Goal: Information Seeking & Learning: Learn about a topic

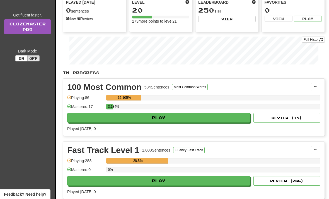
scroll to position [71, 0]
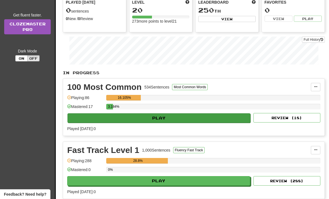
click at [163, 118] on button "Play" at bounding box center [158, 117] width 183 height 9
select select "**"
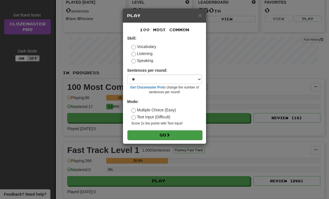
click at [168, 133] on span at bounding box center [168, 135] width 4 height 4
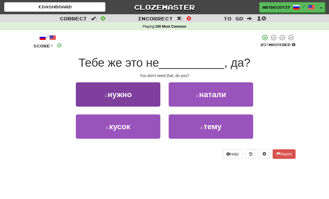
click at [120, 94] on span "нужно" at bounding box center [120, 94] width 24 height 9
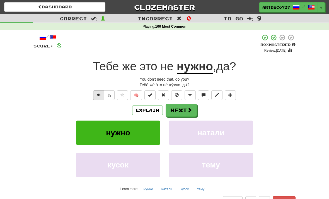
click at [101, 93] on button "Text-to-speech controls" at bounding box center [98, 94] width 11 height 9
click at [125, 70] on span "же" at bounding box center [129, 66] width 14 height 13
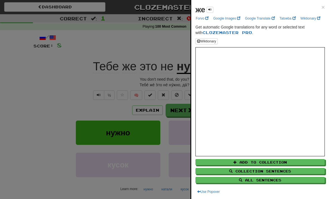
click at [53, 137] on div at bounding box center [164, 99] width 329 height 199
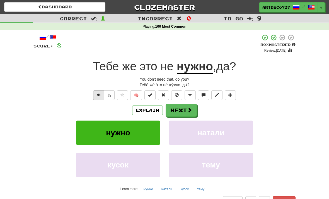
click at [97, 93] on span "Text-to-speech controls" at bounding box center [99, 95] width 4 height 4
click at [178, 111] on button "Next" at bounding box center [181, 110] width 31 height 13
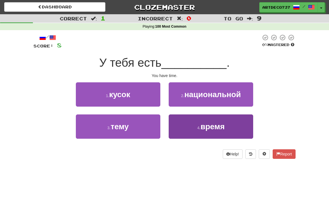
click at [185, 129] on button "4 . время" at bounding box center [211, 126] width 84 height 24
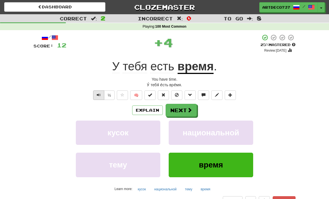
click at [98, 93] on span "Text-to-speech controls" at bounding box center [99, 95] width 4 height 4
click at [110, 95] on button "½" at bounding box center [109, 94] width 11 height 9
click at [179, 110] on button "Next" at bounding box center [181, 110] width 31 height 13
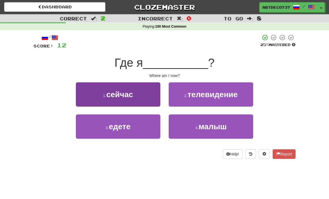
click at [103, 94] on small "1 ." at bounding box center [104, 95] width 3 height 4
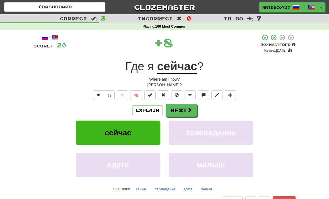
click at [20, 197] on div "Correct : 3 Incorrect : 0 To go : 7 Playing : 100 Most Common / Score: 20 + 8 5…" at bounding box center [164, 118] width 329 height 208
click at [110, 96] on button "½" at bounding box center [109, 94] width 11 height 9
click at [94, 94] on button "Text-to-speech controls" at bounding box center [98, 94] width 11 height 9
click at [181, 109] on button "Next" at bounding box center [181, 110] width 31 height 13
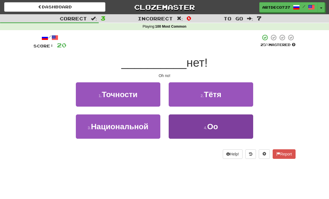
click at [187, 122] on button "4 . Оо" at bounding box center [211, 126] width 84 height 24
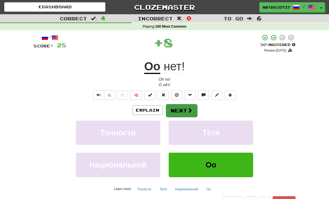
click at [184, 108] on button "Next" at bounding box center [181, 110] width 31 height 13
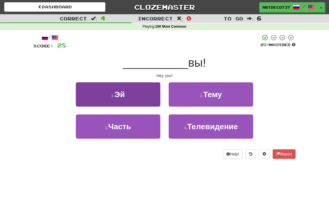
click at [105, 94] on button "1 . Эй" at bounding box center [118, 94] width 84 height 24
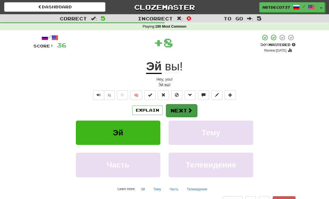
click at [178, 109] on button "Next" at bounding box center [181, 110] width 31 height 13
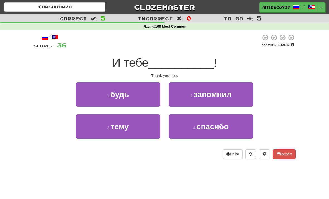
click at [40, 197] on div "Dashboard Clozemaster artdeco737 / Toggle Dropdown Dashboard Leaderboard Activi…" at bounding box center [164, 99] width 329 height 199
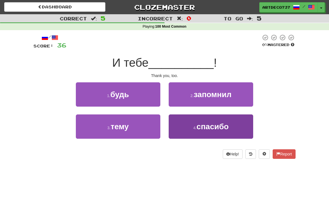
click at [187, 127] on button "4 . спасибо" at bounding box center [211, 126] width 84 height 24
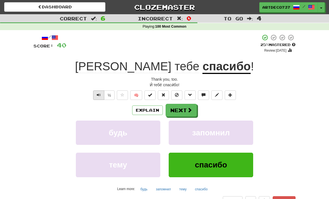
click at [96, 94] on button "Text-to-speech controls" at bounding box center [98, 94] width 11 height 9
click at [178, 110] on button "Next" at bounding box center [181, 110] width 31 height 13
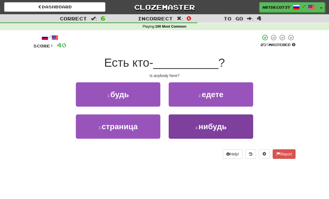
click at [218, 124] on span "нибудь" at bounding box center [212, 126] width 28 height 9
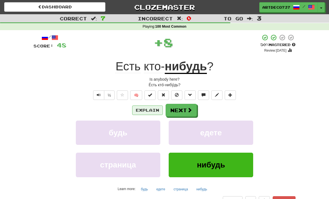
click at [151, 108] on button "Explain" at bounding box center [147, 109] width 31 height 9
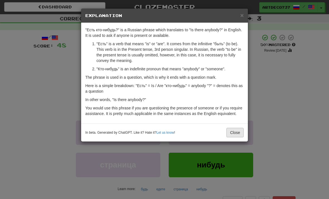
click at [236, 130] on button "Close" at bounding box center [234, 132] width 17 height 9
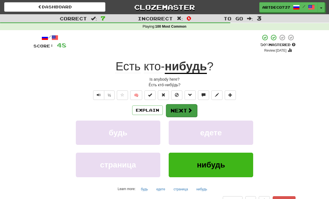
click at [175, 111] on button "Next" at bounding box center [181, 110] width 31 height 13
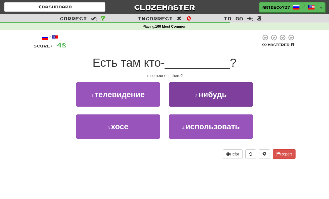
click at [191, 99] on button "2 . нибудь" at bounding box center [211, 94] width 84 height 24
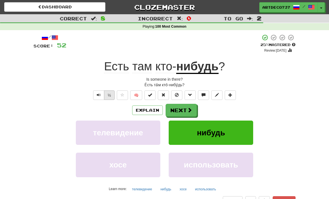
click at [110, 94] on button "½" at bounding box center [109, 94] width 11 height 9
click at [95, 96] on button "Text-to-speech controls" at bounding box center [98, 94] width 11 height 9
click at [175, 108] on button "Next" at bounding box center [181, 110] width 31 height 13
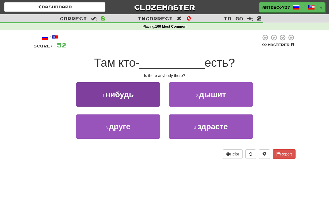
click at [125, 102] on button "1 . нибудь" at bounding box center [118, 94] width 84 height 24
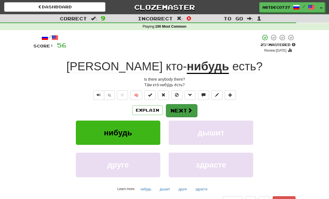
click at [181, 110] on button "Next" at bounding box center [181, 110] width 31 height 13
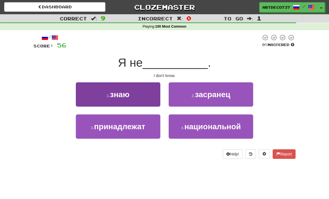
click at [121, 99] on button "1 . знаю" at bounding box center [118, 94] width 84 height 24
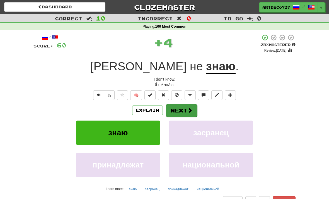
click at [186, 106] on button "Next" at bounding box center [181, 110] width 31 height 13
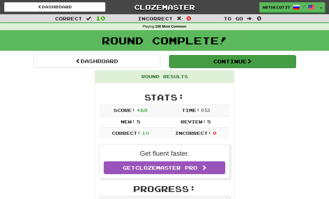
click at [251, 61] on span at bounding box center [249, 61] width 5 height 5
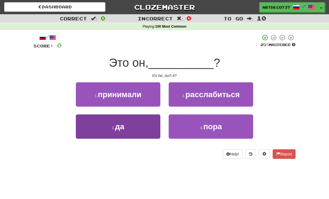
click at [127, 132] on button "3 . да" at bounding box center [118, 126] width 84 height 24
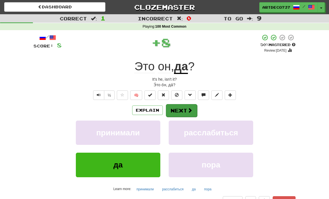
click at [190, 111] on span at bounding box center [189, 110] width 5 height 5
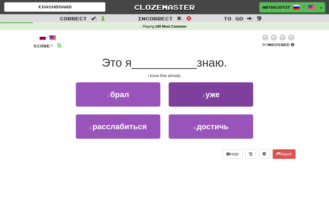
click at [221, 94] on button "2 . уже" at bounding box center [211, 94] width 84 height 24
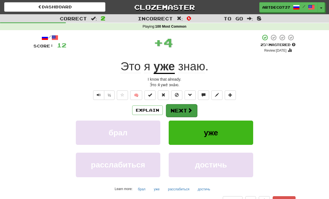
click at [186, 108] on button "Next" at bounding box center [181, 110] width 31 height 13
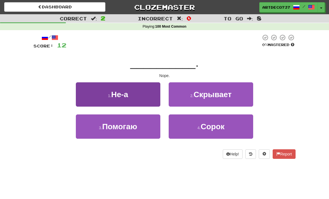
click at [141, 91] on button "1 . Не-а" at bounding box center [118, 94] width 84 height 24
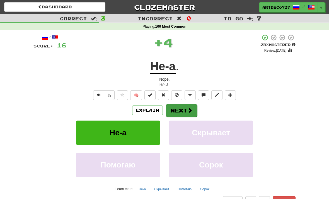
click at [178, 111] on button "Next" at bounding box center [181, 110] width 31 height 13
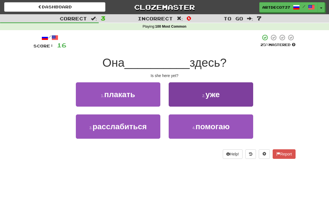
click at [200, 97] on button "2 . уже" at bounding box center [211, 94] width 84 height 24
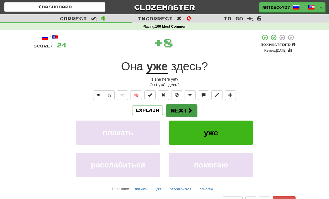
click at [193, 110] on button "Next" at bounding box center [181, 110] width 31 height 13
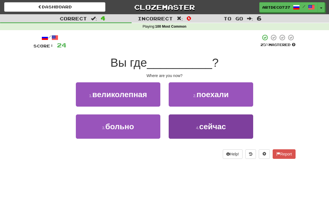
click at [196, 131] on button "4 . сейчас" at bounding box center [211, 126] width 84 height 24
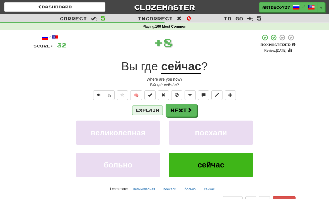
click at [147, 109] on button "Explain" at bounding box center [147, 109] width 31 height 9
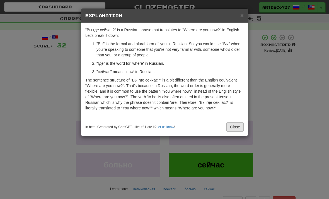
click at [236, 124] on button "Close" at bounding box center [234, 126] width 17 height 9
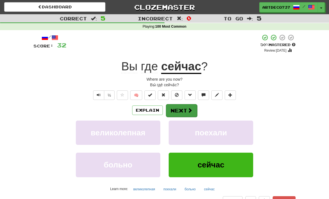
click at [192, 110] on button "Next" at bounding box center [181, 110] width 31 height 13
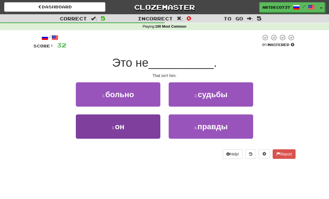
click at [139, 123] on button "3 . он" at bounding box center [118, 126] width 84 height 24
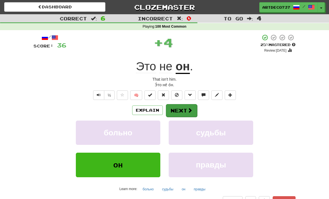
click at [188, 113] on button "Next" at bounding box center [181, 110] width 31 height 13
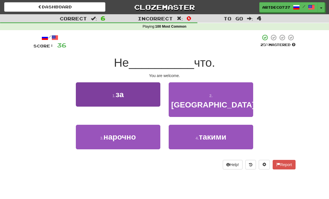
click at [139, 94] on button "1 . за" at bounding box center [118, 94] width 84 height 24
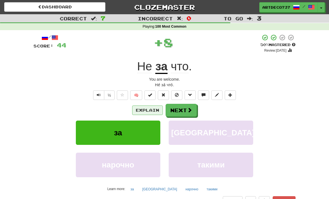
click at [150, 109] on button "Explain" at bounding box center [147, 109] width 31 height 9
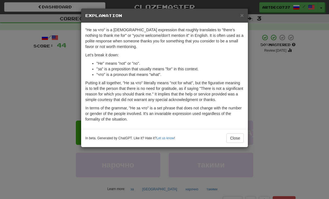
click at [237, 136] on div "In beta. Generated by ChatGPT. Like it? Hate it? Let us know ! Close" at bounding box center [164, 138] width 167 height 18
click at [241, 142] on button "Close" at bounding box center [234, 137] width 17 height 9
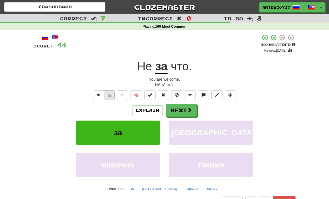
click at [114, 92] on button "½" at bounding box center [109, 94] width 11 height 9
click at [101, 93] on button "Text-to-speech controls" at bounding box center [98, 94] width 11 height 9
click at [188, 111] on span at bounding box center [189, 110] width 5 height 5
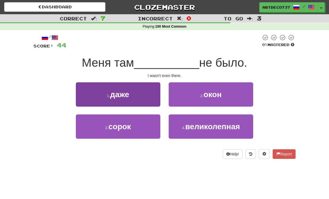
click at [131, 96] on button "1 . даже" at bounding box center [118, 94] width 84 height 24
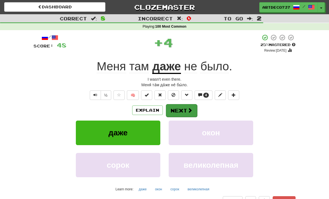
click at [188, 109] on span at bounding box center [189, 110] width 5 height 5
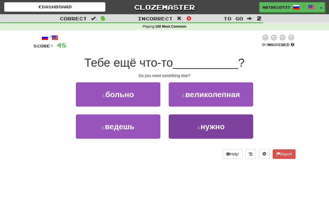
click at [197, 126] on small "4 ." at bounding box center [198, 127] width 3 height 4
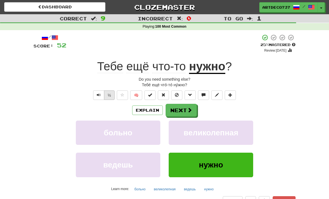
click at [111, 94] on button "½" at bounding box center [109, 94] width 11 height 9
click at [98, 90] on button "Text-to-speech controls" at bounding box center [98, 94] width 11 height 9
click at [146, 109] on button "Explain" at bounding box center [147, 109] width 31 height 9
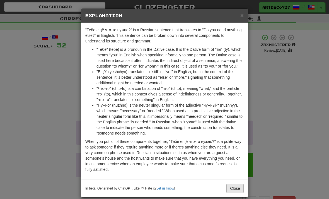
click at [238, 187] on button "Close" at bounding box center [234, 187] width 17 height 9
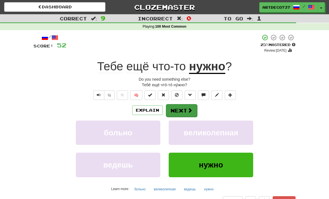
click at [186, 111] on button "Next" at bounding box center [181, 110] width 31 height 13
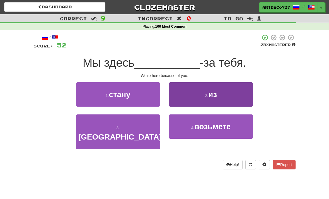
click at [209, 94] on span "из" at bounding box center [212, 94] width 9 height 9
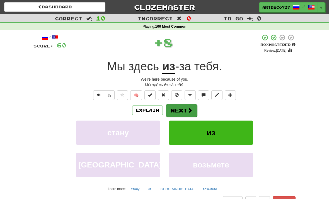
click at [193, 110] on button "Next" at bounding box center [181, 110] width 31 height 13
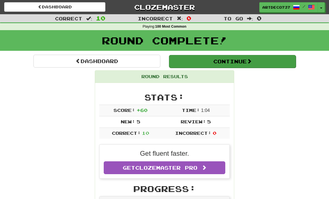
click at [227, 61] on button "Continue" at bounding box center [232, 61] width 127 height 13
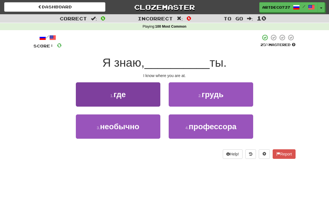
click at [140, 93] on button "1 . где" at bounding box center [118, 94] width 84 height 24
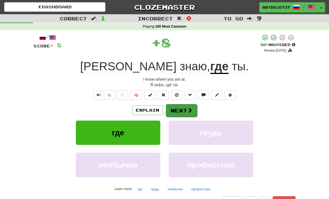
click at [183, 108] on button "Next" at bounding box center [181, 110] width 31 height 13
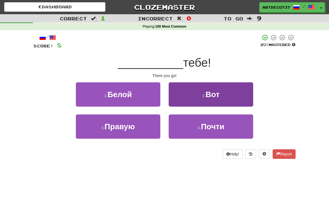
click at [216, 91] on span "Вот" at bounding box center [212, 94] width 14 height 9
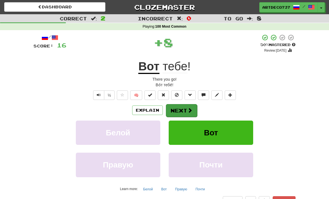
click at [181, 112] on button "Next" at bounding box center [181, 110] width 31 height 13
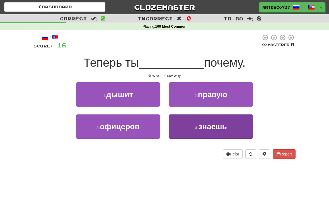
click at [206, 124] on span "знаешь" at bounding box center [212, 126] width 29 height 9
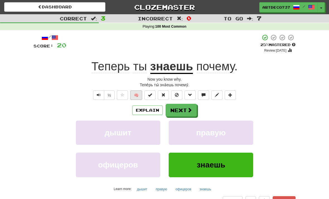
click at [138, 99] on button "🧠" at bounding box center [136, 94] width 12 height 9
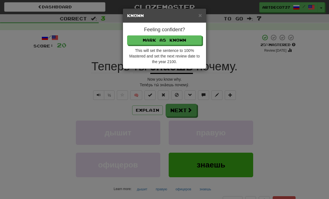
click at [55, 97] on div "× Known Feeling confident? Mark as Known This will set the sentence to 100% Mas…" at bounding box center [164, 99] width 329 height 199
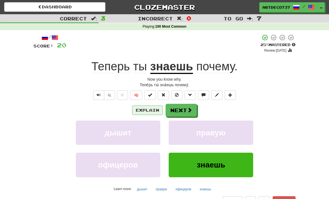
click at [146, 108] on button "Explain" at bounding box center [147, 109] width 31 height 9
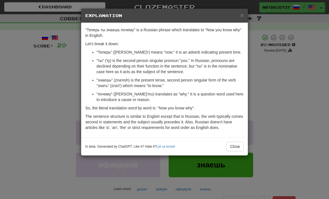
click at [40, 106] on div "× Explanation "Теперь ты знаешь почему" is a Russian phrase which translates to…" at bounding box center [164, 99] width 329 height 199
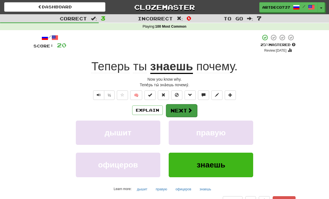
click at [189, 110] on span at bounding box center [189, 110] width 5 height 5
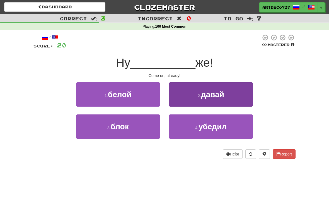
click at [230, 96] on button "2 . давай" at bounding box center [211, 94] width 84 height 24
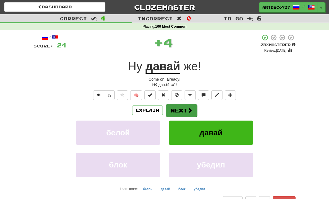
click at [187, 108] on span at bounding box center [189, 110] width 5 height 5
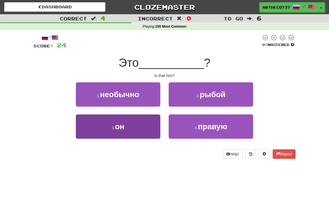
click at [142, 120] on button "3 . он" at bounding box center [118, 126] width 84 height 24
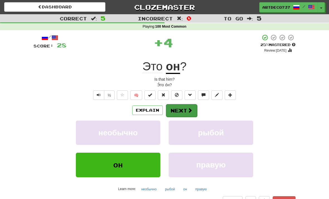
click at [185, 109] on button "Next" at bounding box center [181, 110] width 31 height 13
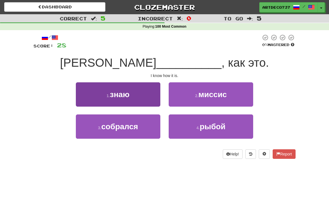
click at [151, 97] on button "1 . знаю" at bounding box center [118, 94] width 84 height 24
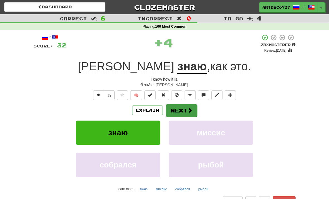
click at [190, 111] on span at bounding box center [189, 110] width 5 height 5
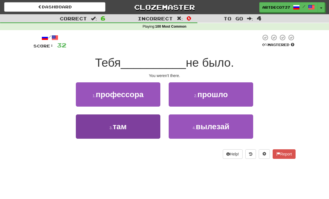
click at [145, 130] on button "3 . там" at bounding box center [118, 126] width 84 height 24
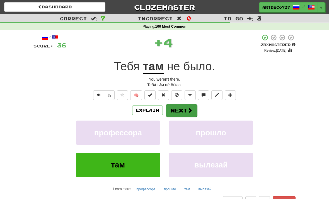
click at [186, 113] on button "Next" at bounding box center [181, 110] width 31 height 13
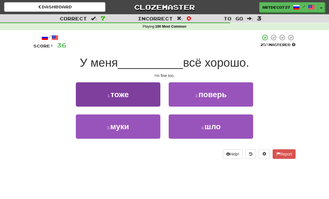
click at [145, 95] on button "1 . тоже" at bounding box center [118, 94] width 84 height 24
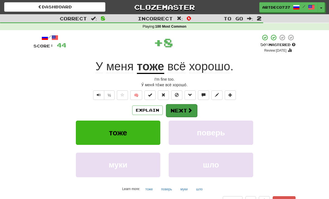
click at [189, 108] on span at bounding box center [189, 110] width 5 height 5
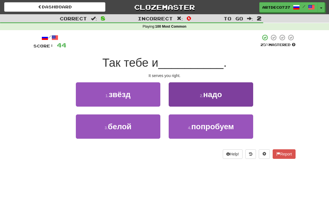
click at [227, 96] on button "2 . надо" at bounding box center [211, 94] width 84 height 24
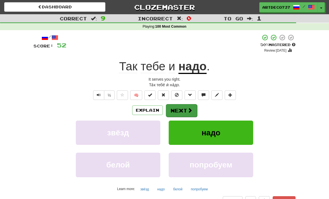
click at [189, 114] on button "Next" at bounding box center [181, 110] width 31 height 13
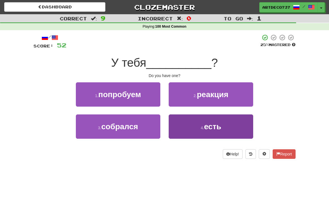
click at [204, 128] on small "4 ." at bounding box center [202, 127] width 3 height 4
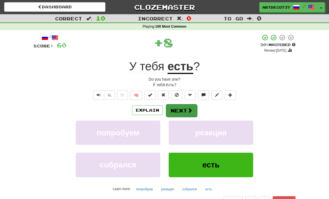
click at [187, 109] on span at bounding box center [189, 110] width 5 height 5
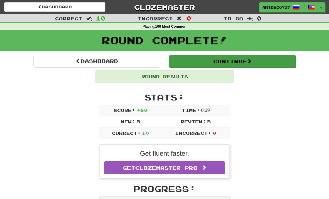
click at [251, 60] on span at bounding box center [249, 61] width 5 height 5
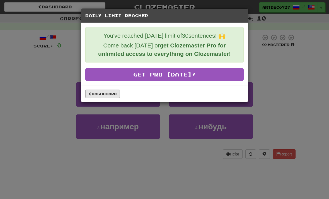
click at [111, 95] on link "Dashboard" at bounding box center [102, 93] width 35 height 8
